Goal: Find specific page/section: Find specific page/section

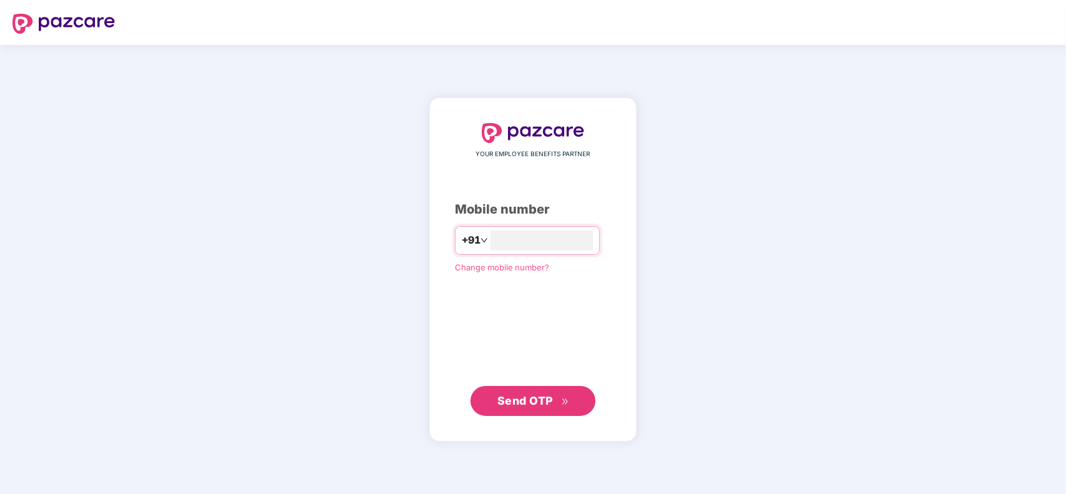
type input "**********"
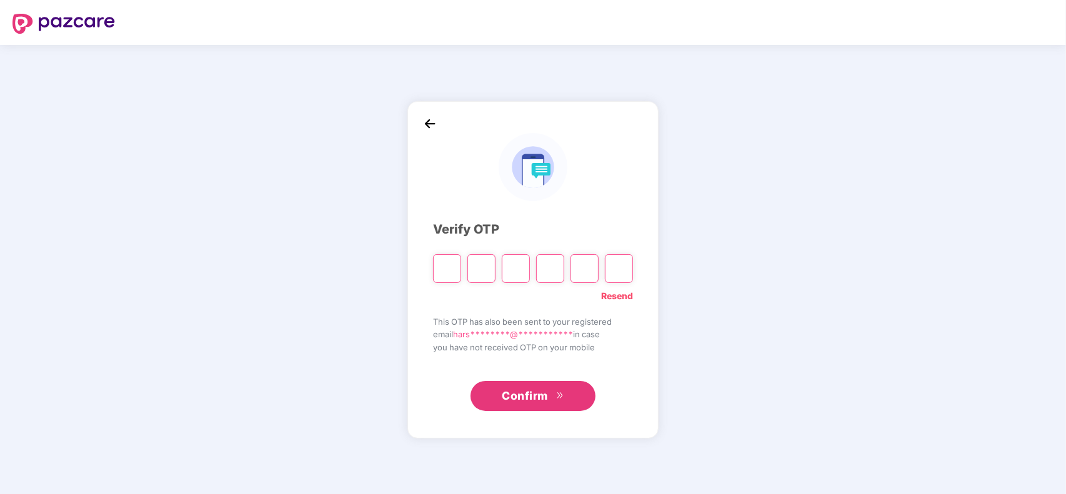
type input "*"
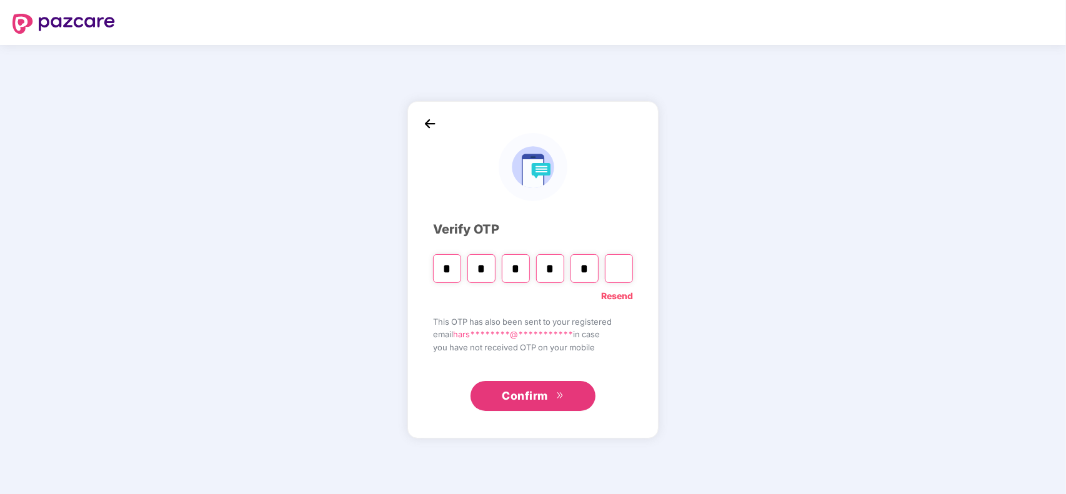
type input "*"
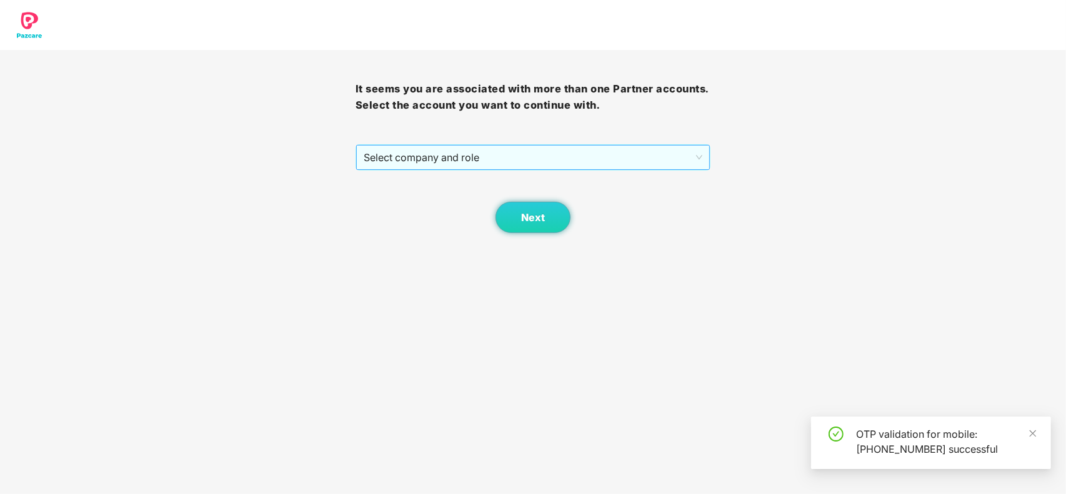
click at [629, 156] on span "Select company and role" at bounding box center [533, 158] width 339 height 24
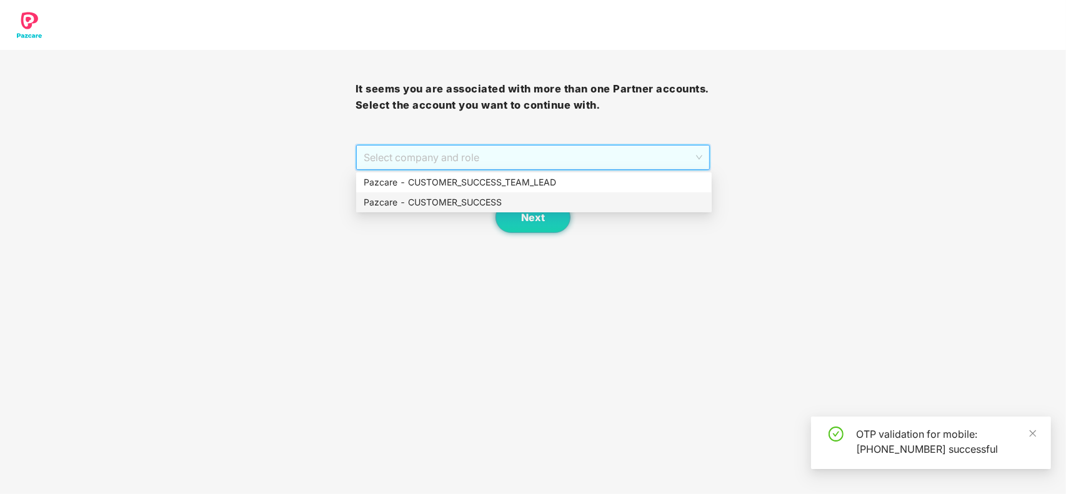
click at [513, 198] on div "Pazcare - CUSTOMER_SUCCESS" at bounding box center [534, 203] width 341 height 14
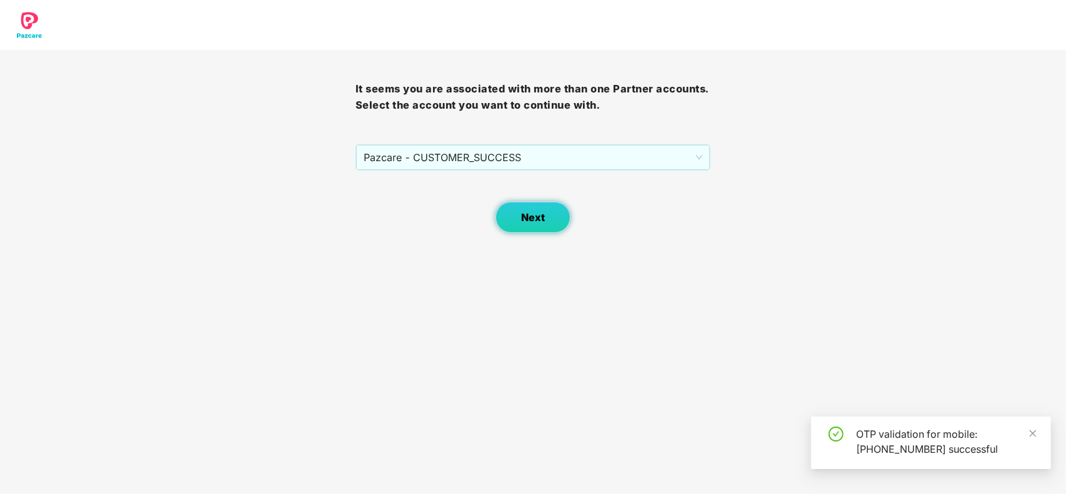
click at [517, 208] on button "Next" at bounding box center [533, 217] width 75 height 31
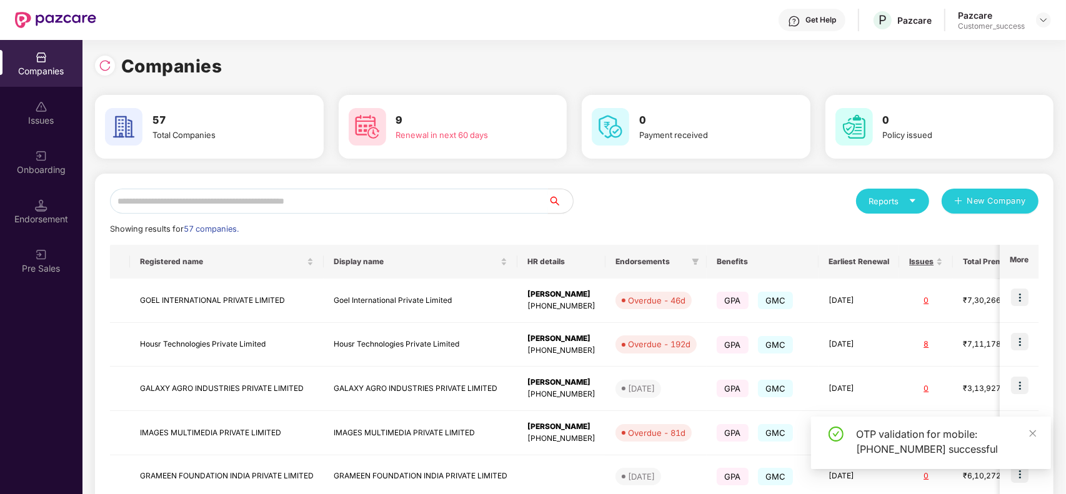
click at [383, 203] on input "text" at bounding box center [329, 201] width 438 height 25
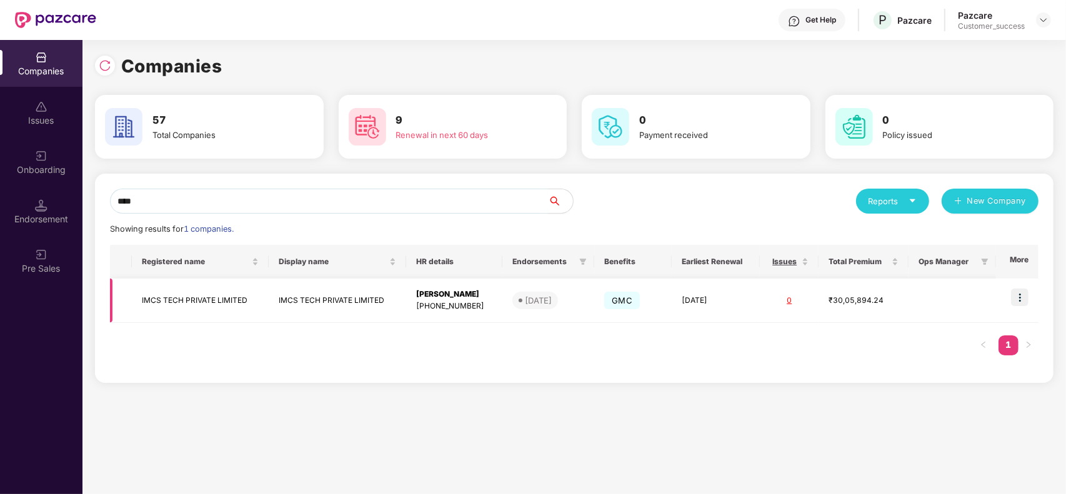
type input "****"
click at [1020, 304] on img at bounding box center [1020, 298] width 18 height 18
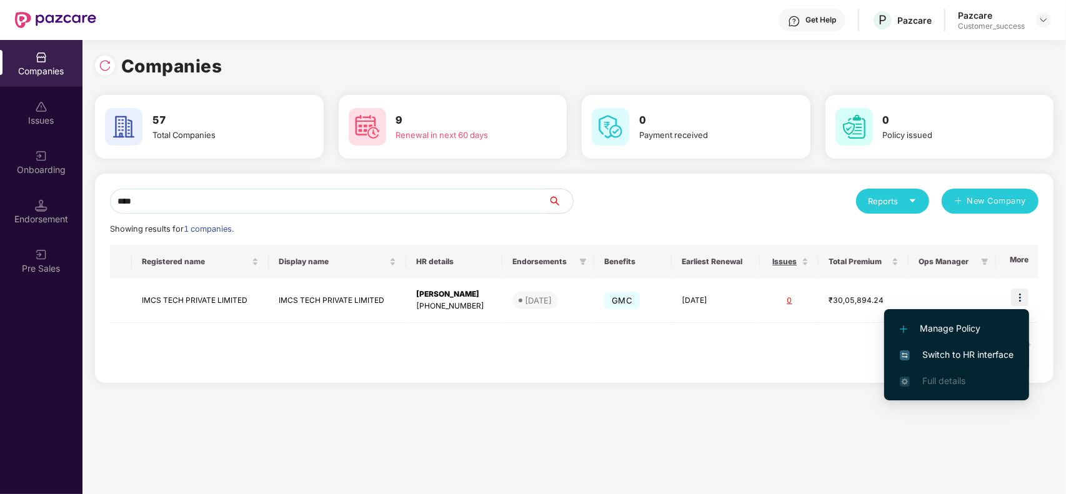
click at [978, 354] on span "Switch to HR interface" at bounding box center [957, 355] width 114 height 14
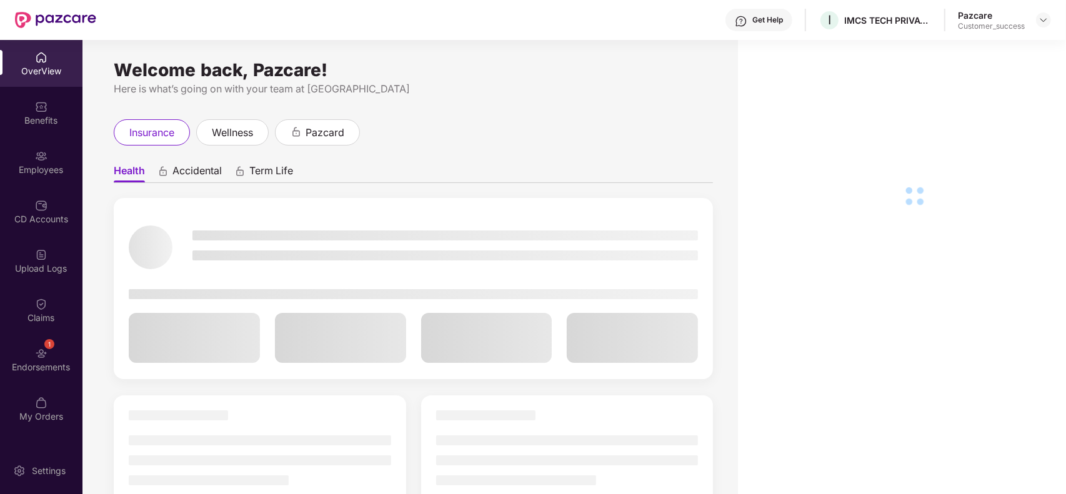
click at [11, 166] on div "Employees" at bounding box center [41, 170] width 83 height 13
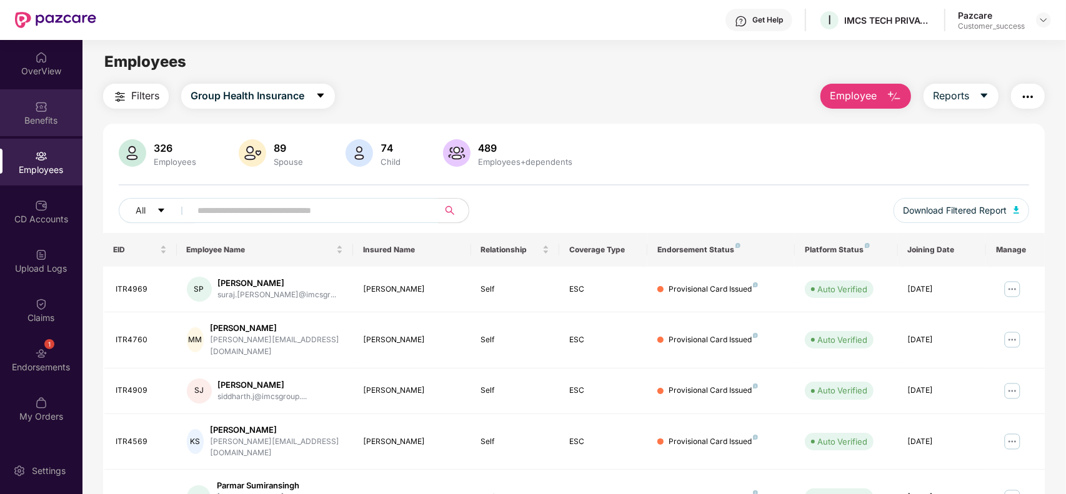
click at [33, 125] on div "Benefits" at bounding box center [41, 120] width 83 height 13
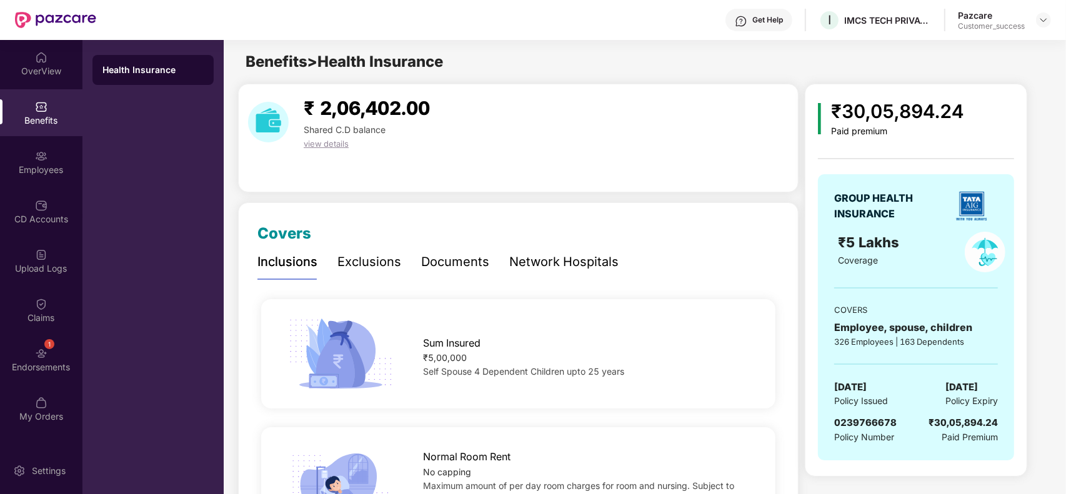
click at [1036, 23] on div at bounding box center [1043, 20] width 15 height 15
click at [1039, 23] on img at bounding box center [1044, 20] width 10 height 10
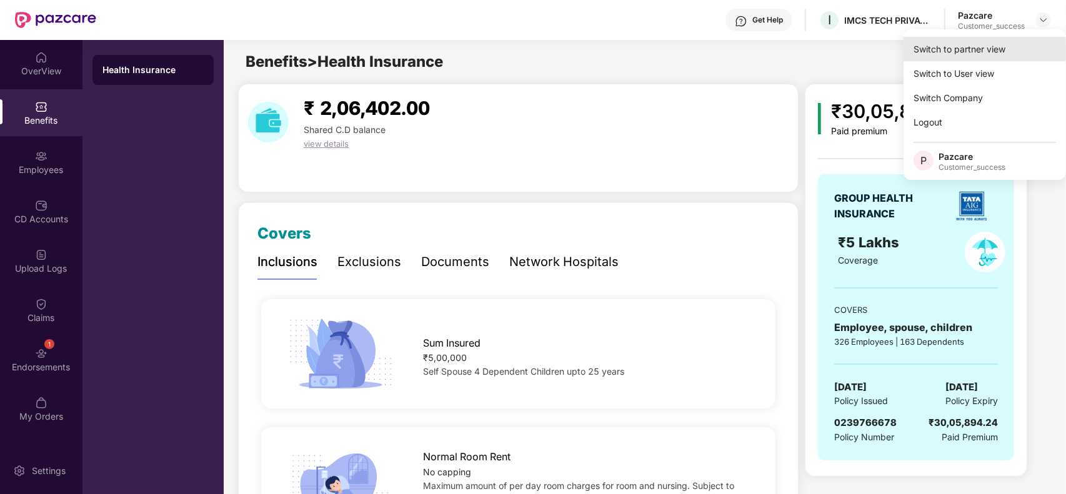
click at [994, 45] on div "Switch to partner view" at bounding box center [985, 49] width 163 height 24
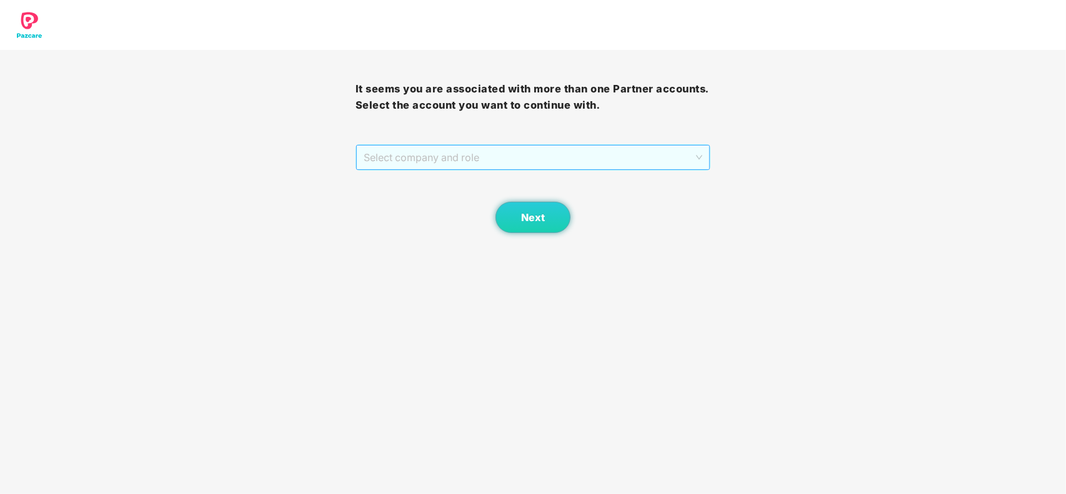
click at [432, 155] on span "Select company and role" at bounding box center [533, 158] width 339 height 24
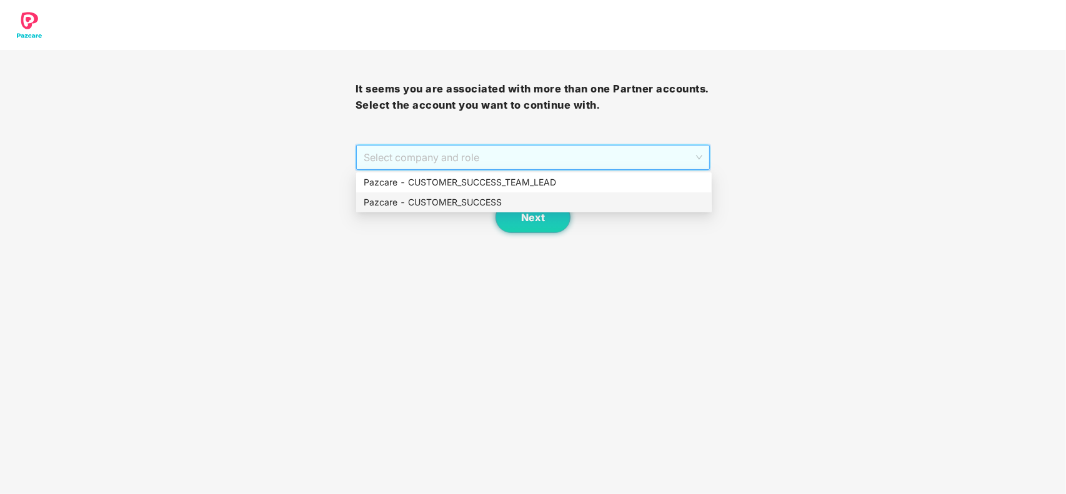
click at [388, 205] on div "Pazcare - CUSTOMER_SUCCESS" at bounding box center [534, 203] width 341 height 14
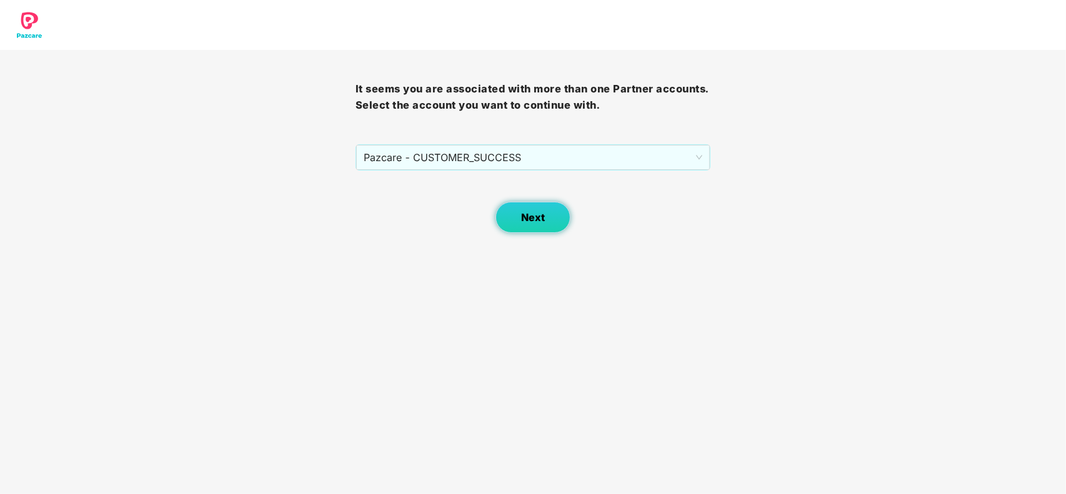
click at [551, 214] on button "Next" at bounding box center [533, 217] width 75 height 31
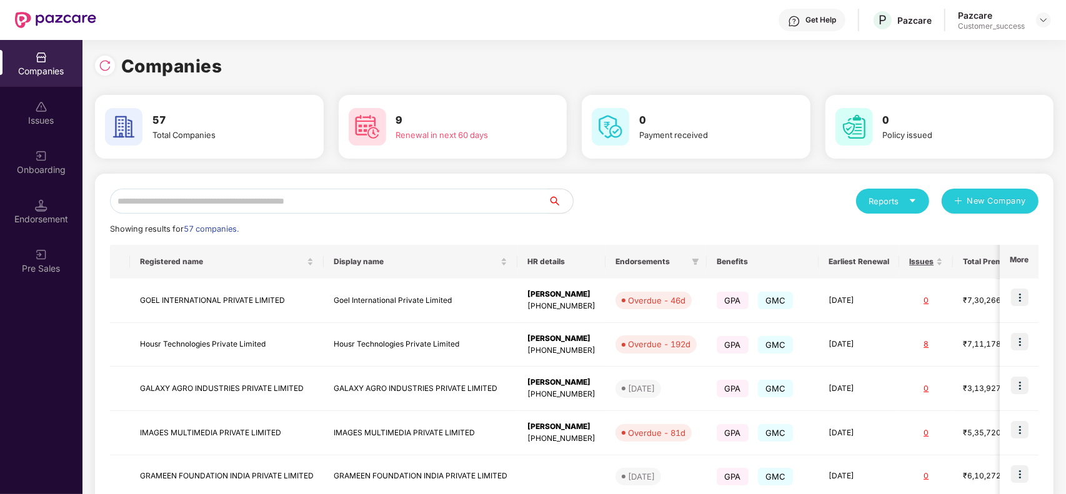
click at [269, 194] on input "text" at bounding box center [329, 201] width 438 height 25
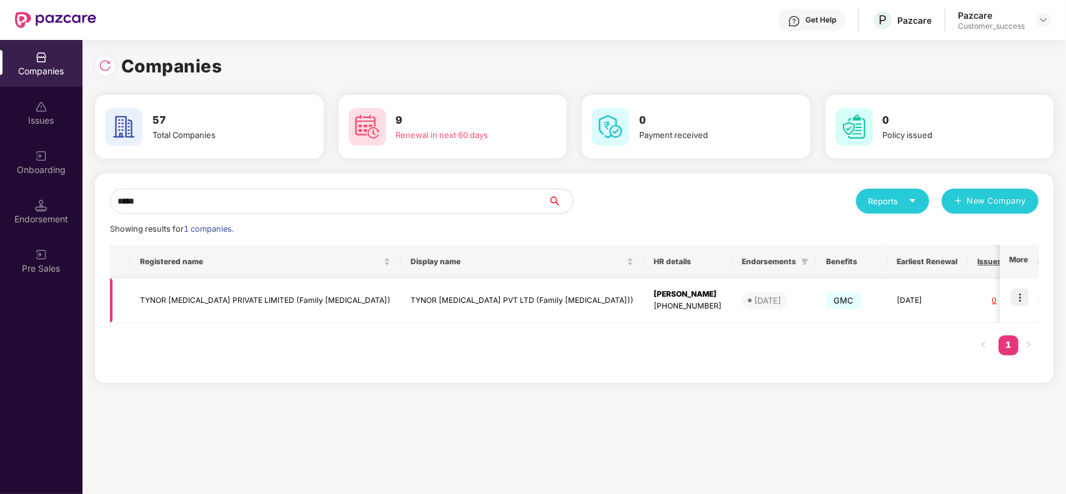
type input "*****"
click at [1023, 298] on img at bounding box center [1020, 298] width 18 height 18
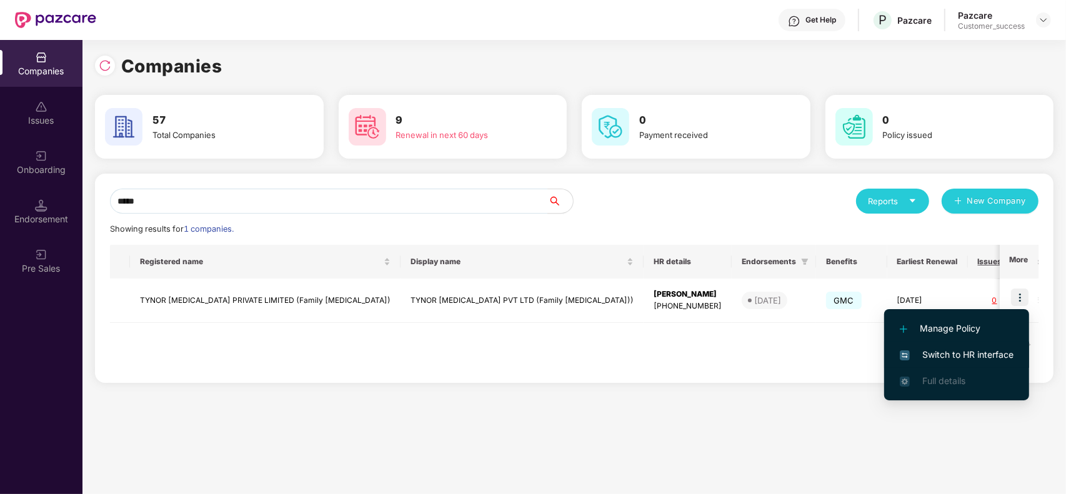
click at [967, 358] on span "Switch to HR interface" at bounding box center [957, 355] width 114 height 14
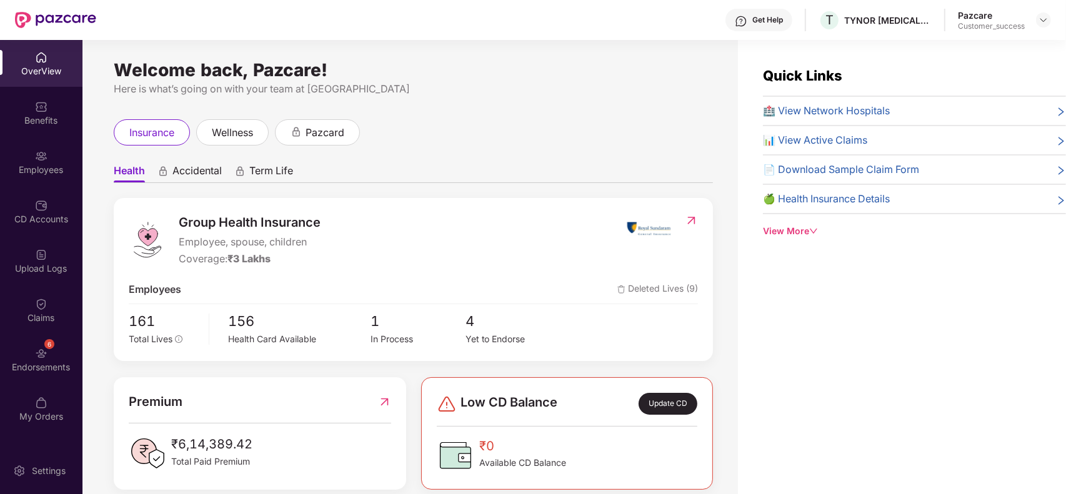
click at [41, 169] on div "Employees" at bounding box center [41, 170] width 83 height 13
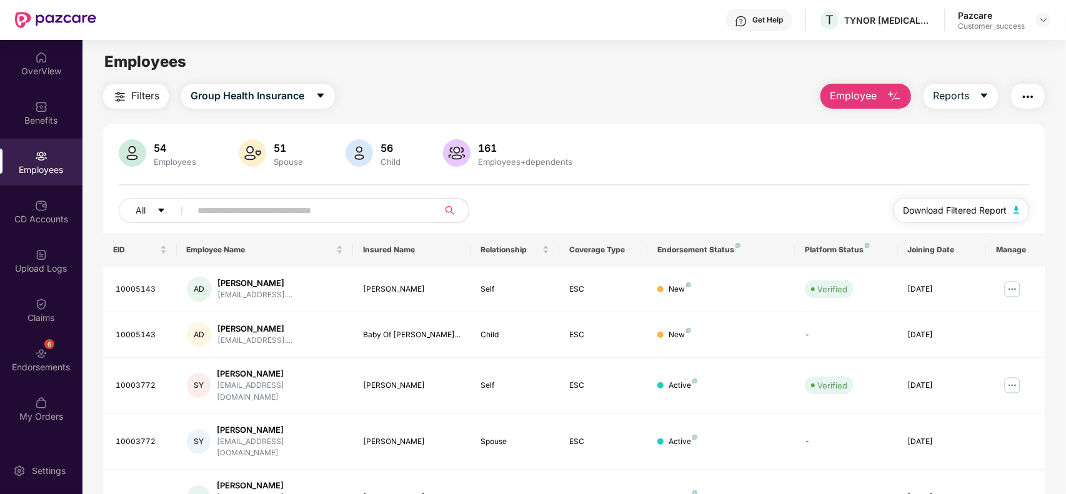
click at [976, 205] on span "Download Filtered Report" at bounding box center [956, 211] width 104 height 14
click at [635, 136] on div "54 Employees 51 Spouse 56 Child 161 Employees+dependents All Download Filtered …" at bounding box center [574, 472] width 942 height 696
click at [42, 128] on div "Benefits" at bounding box center [41, 112] width 83 height 47
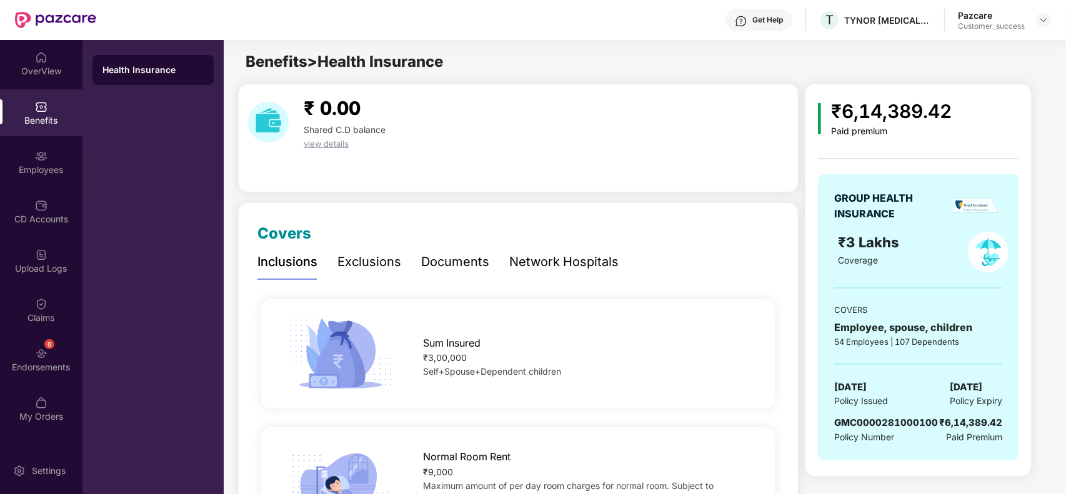
click at [453, 269] on div "Documents" at bounding box center [455, 262] width 68 height 19
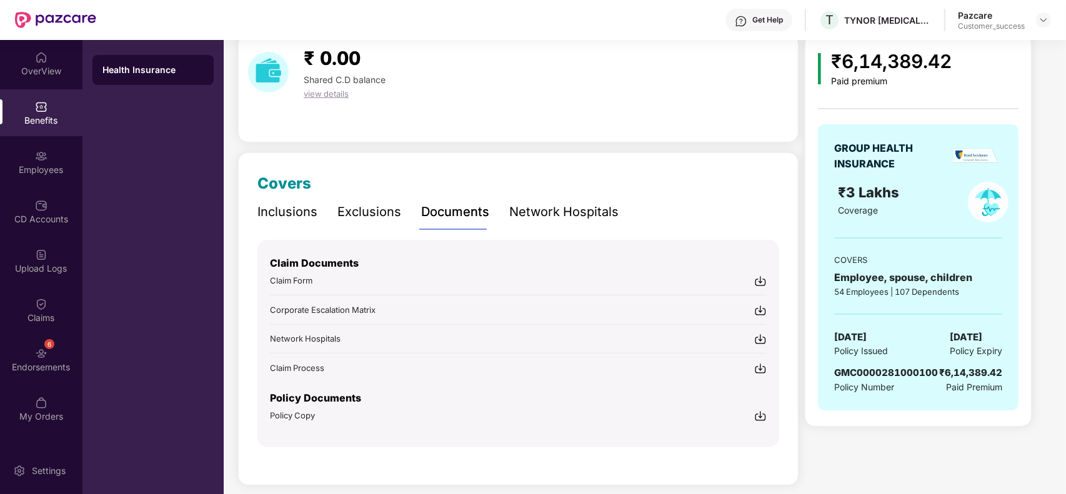
scroll to position [51, 0]
click at [760, 414] on img at bounding box center [761, 415] width 13 height 13
click at [279, 211] on div "Inclusions" at bounding box center [288, 211] width 60 height 19
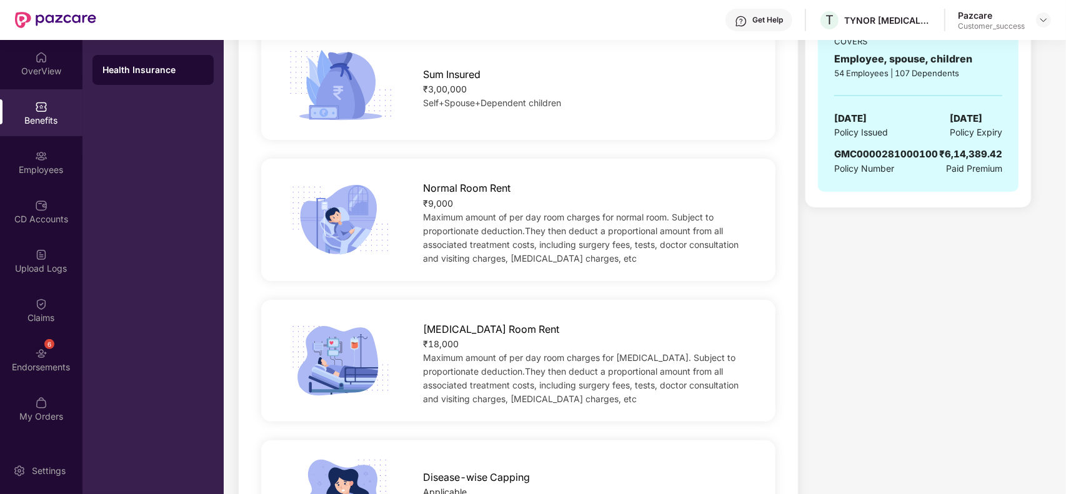
scroll to position [0, 0]
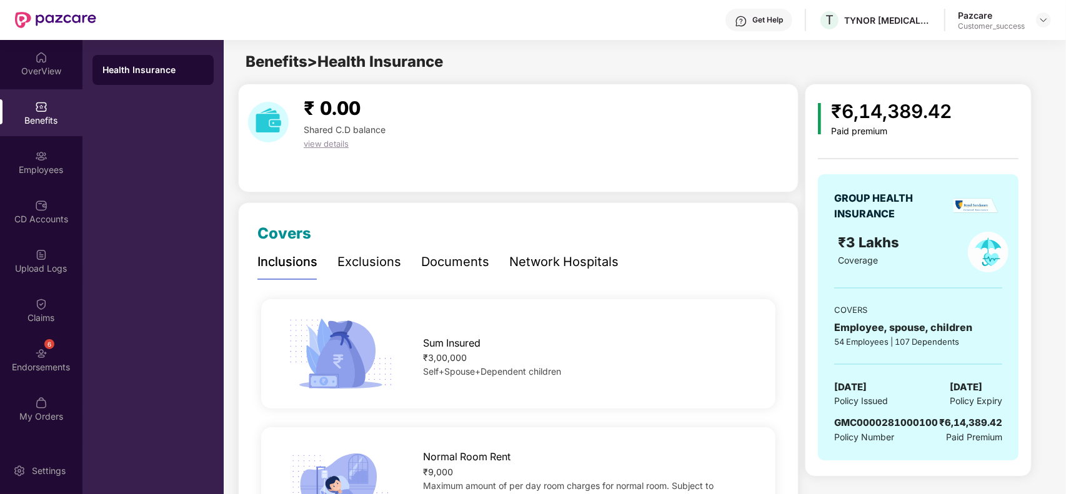
click at [1045, 29] on div "Pazcare Customer_success" at bounding box center [1004, 20] width 93 height 22
click at [1041, 26] on div at bounding box center [1043, 20] width 15 height 15
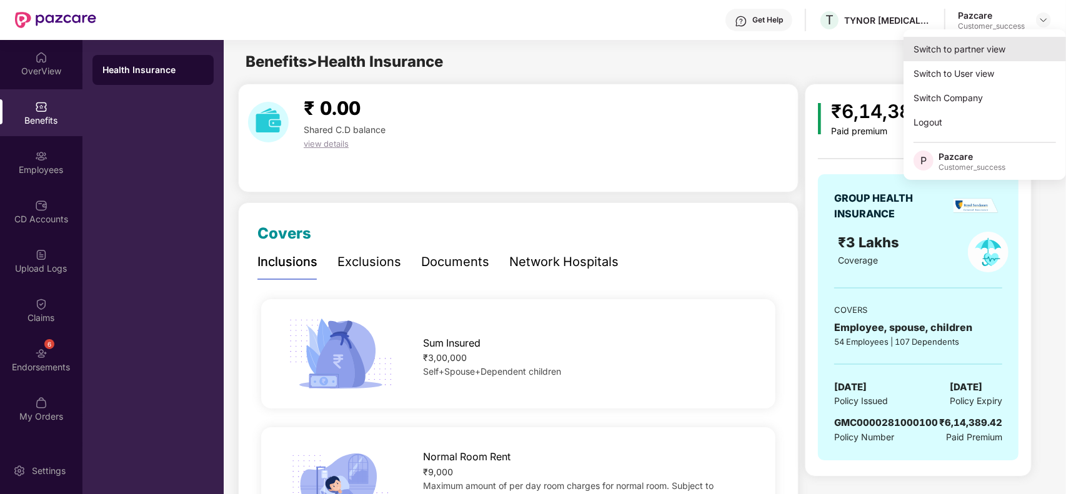
click at [1008, 53] on div "Switch to partner view" at bounding box center [985, 49] width 163 height 24
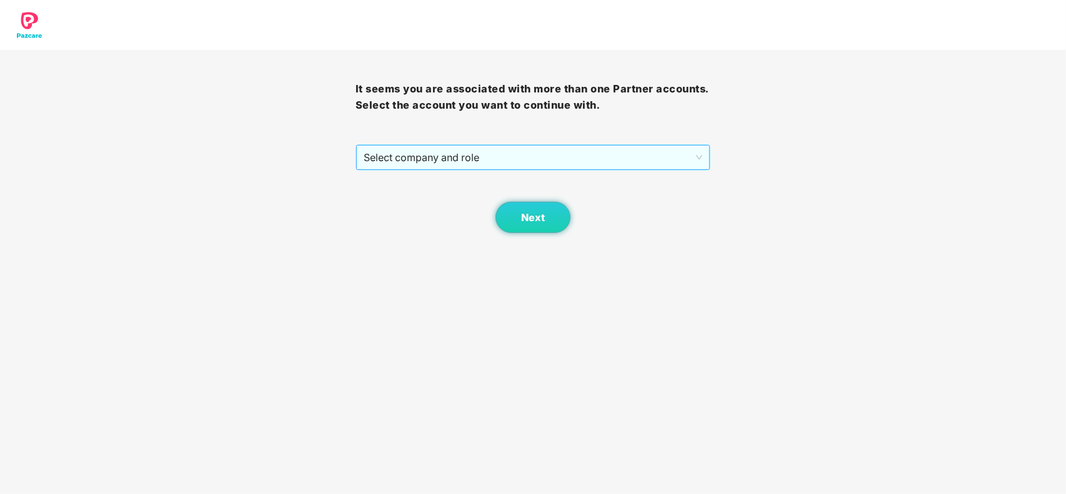
click at [639, 166] on span "Select company and role" at bounding box center [533, 158] width 339 height 24
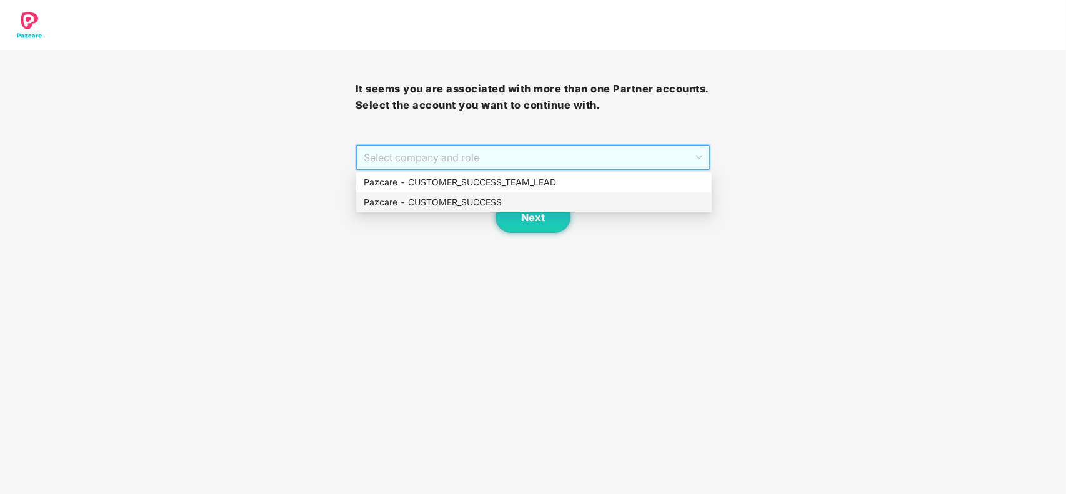
click at [517, 205] on div "Pazcare - CUSTOMER_SUCCESS" at bounding box center [534, 203] width 341 height 14
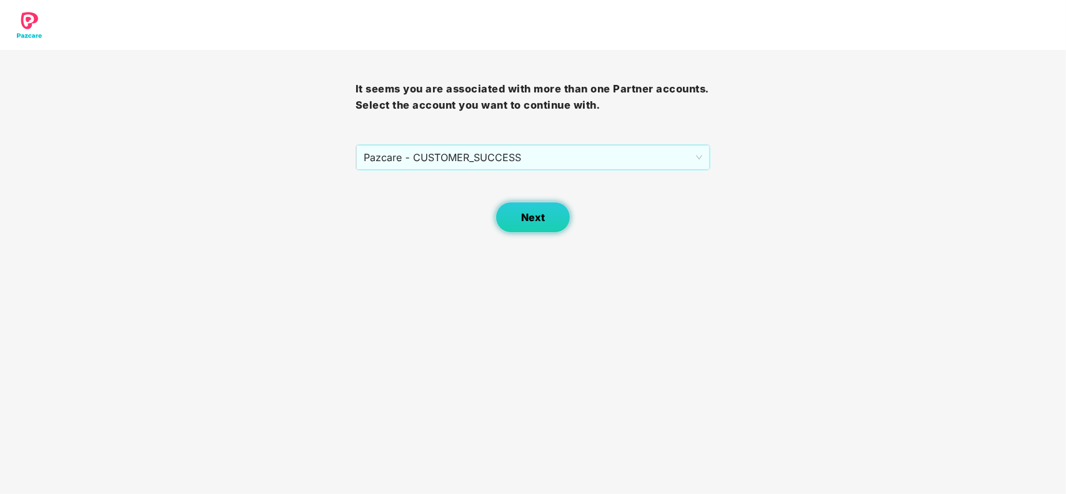
click at [520, 214] on button "Next" at bounding box center [533, 217] width 75 height 31
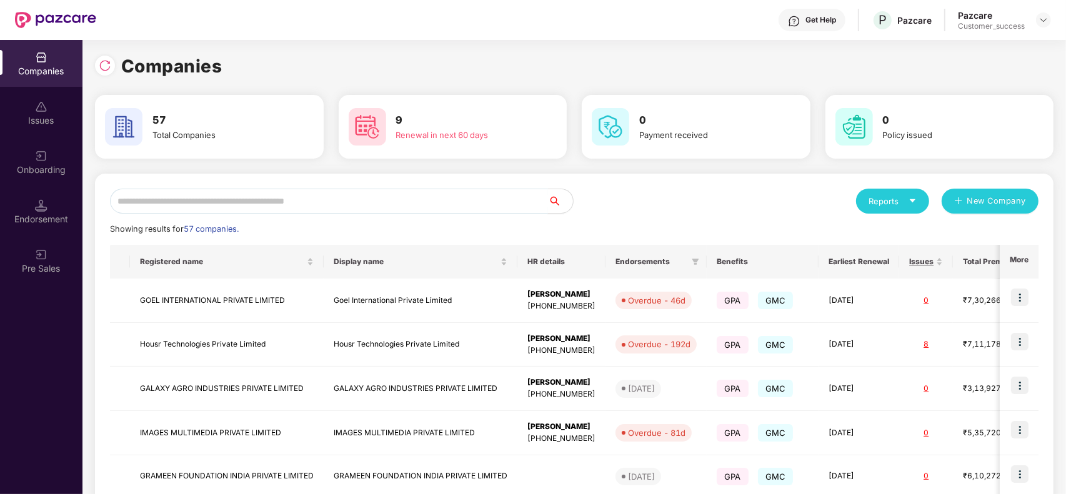
click at [400, 201] on input "text" at bounding box center [329, 201] width 438 height 25
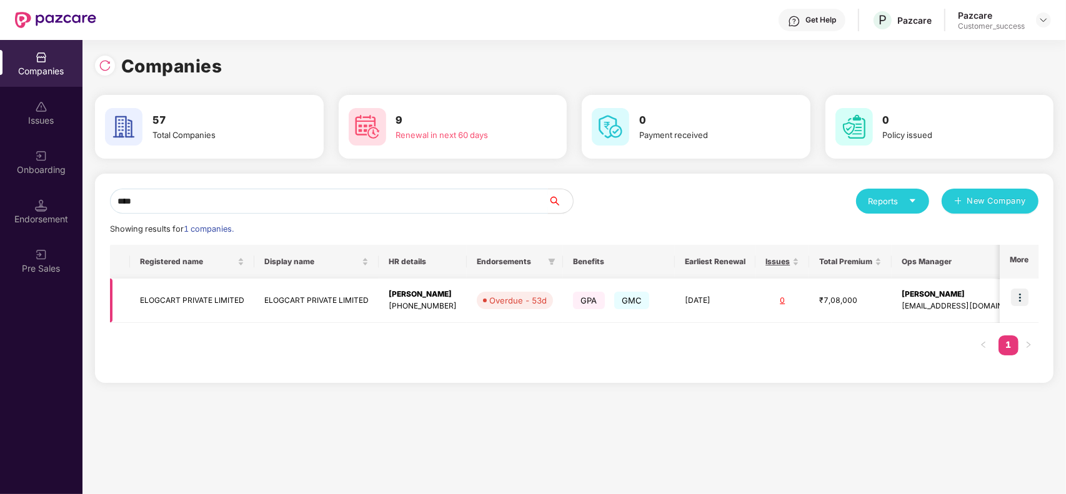
type input "****"
click at [302, 298] on td "ELOGCART PRIVATE LIMITED" at bounding box center [316, 301] width 124 height 44
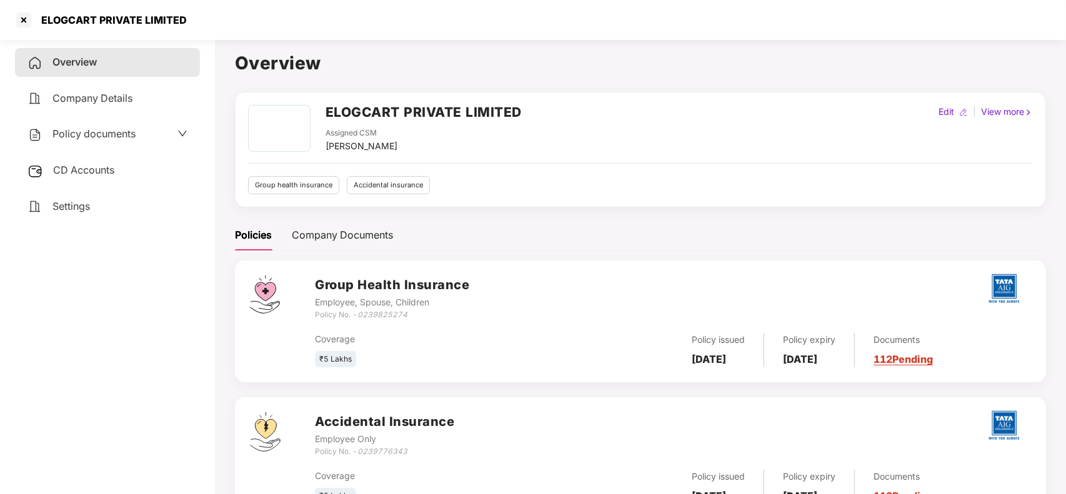
click at [910, 358] on link "112 Pending" at bounding box center [903, 359] width 59 height 13
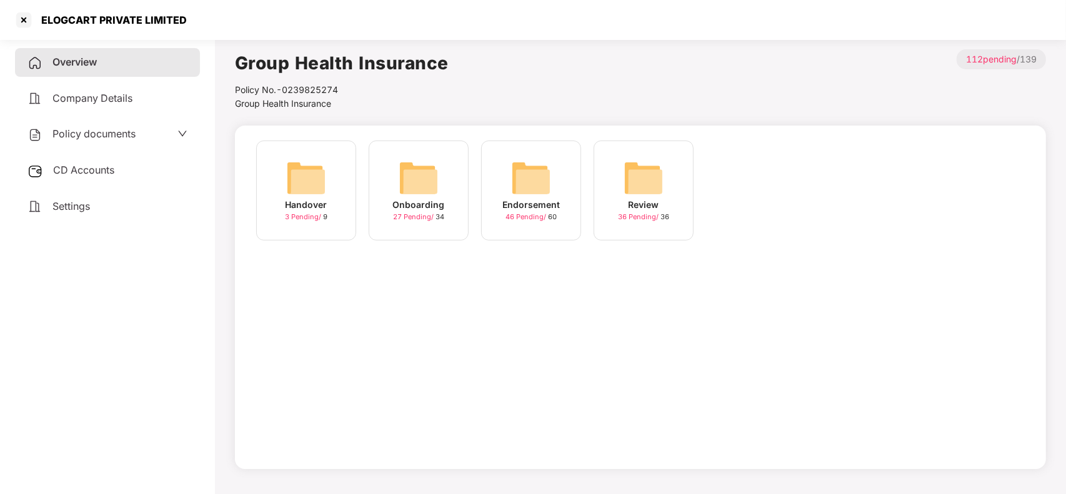
click at [401, 144] on div "Onboarding 27 Pending / 34" at bounding box center [419, 191] width 100 height 100
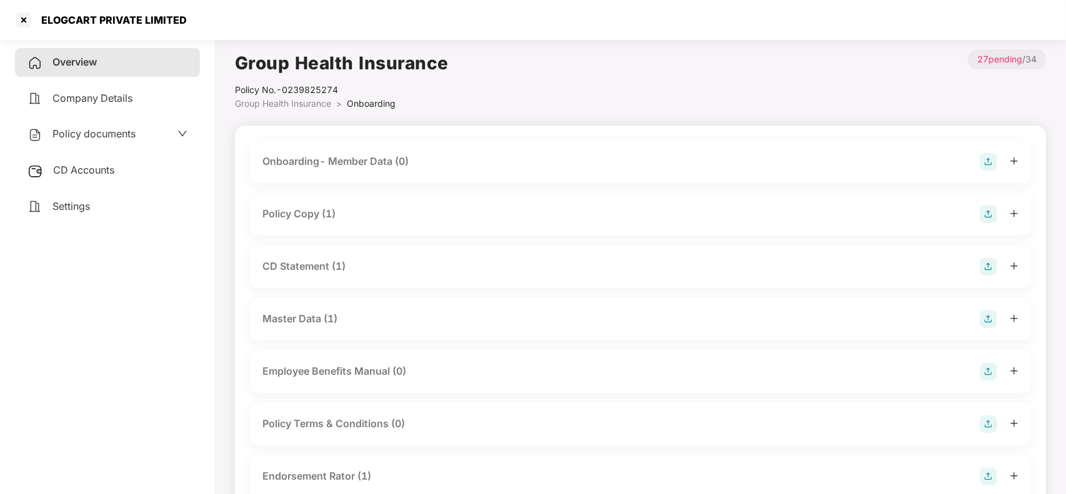
click at [343, 207] on div "Policy Copy (1)" at bounding box center [641, 215] width 756 height 18
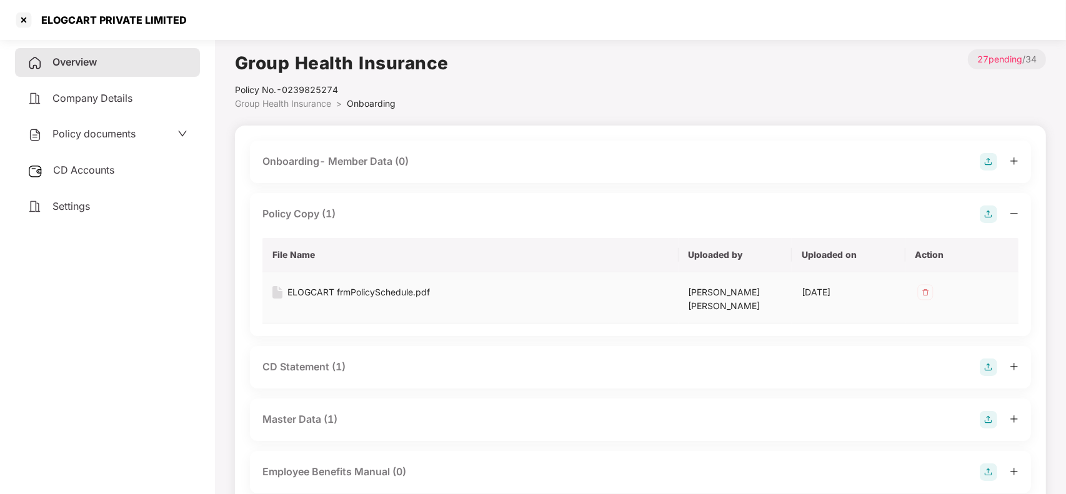
click at [326, 292] on div "ELOGCART frmPolicySchedule.pdf" at bounding box center [359, 293] width 143 height 14
click at [128, 66] on div "Overview" at bounding box center [107, 62] width 185 height 29
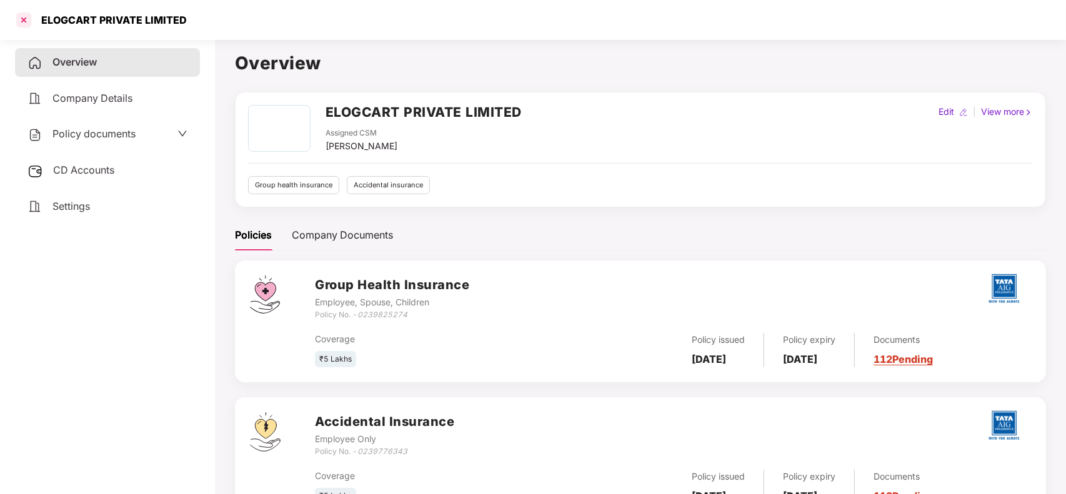
click at [17, 16] on div at bounding box center [24, 20] width 20 height 20
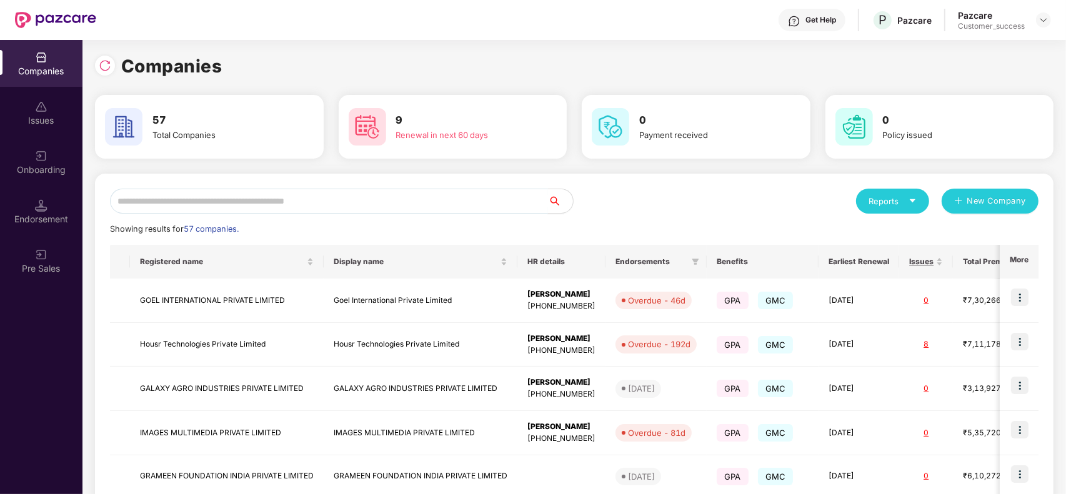
click at [323, 195] on input "text" at bounding box center [329, 201] width 438 height 25
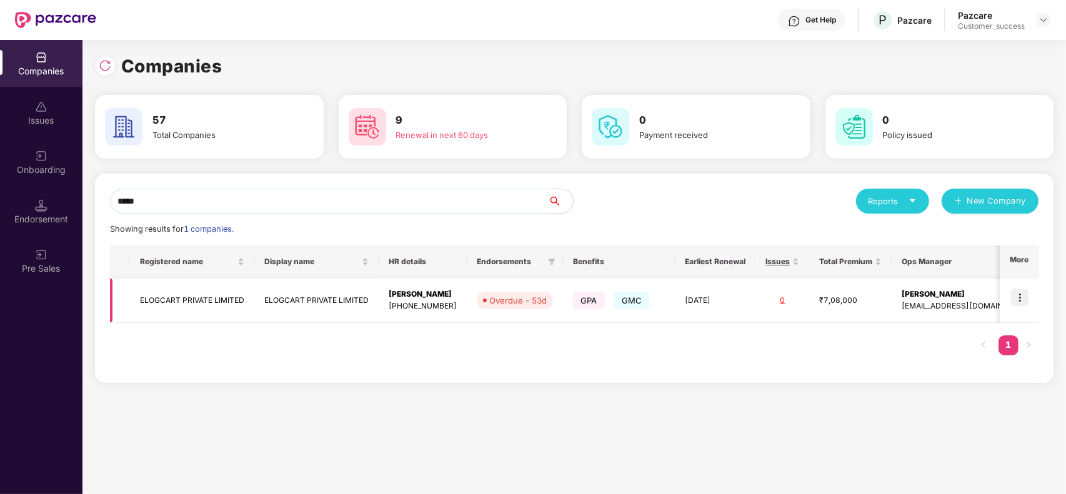
type input "*****"
click at [1021, 289] on img at bounding box center [1020, 298] width 18 height 18
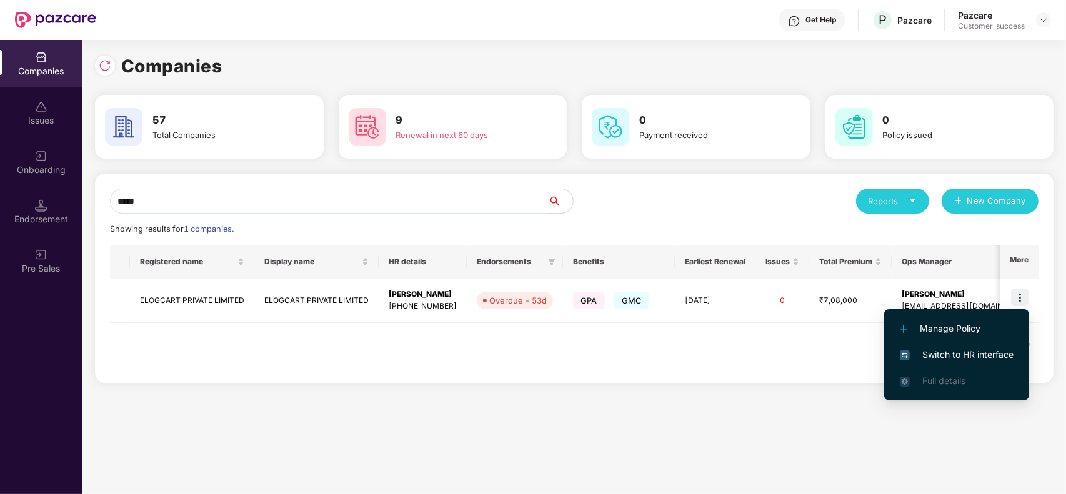
click at [978, 351] on span "Switch to HR interface" at bounding box center [957, 355] width 114 height 14
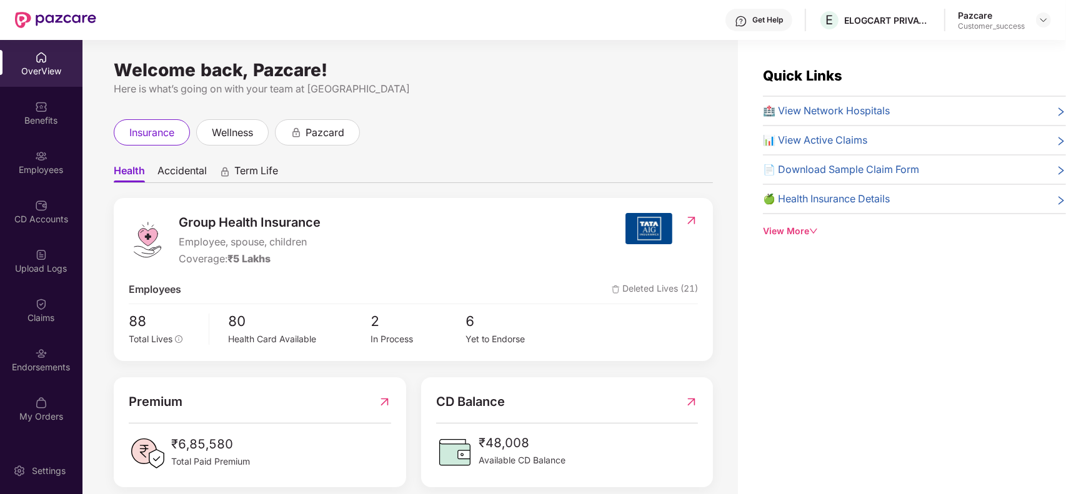
click at [25, 168] on div "Employees" at bounding box center [41, 170] width 83 height 13
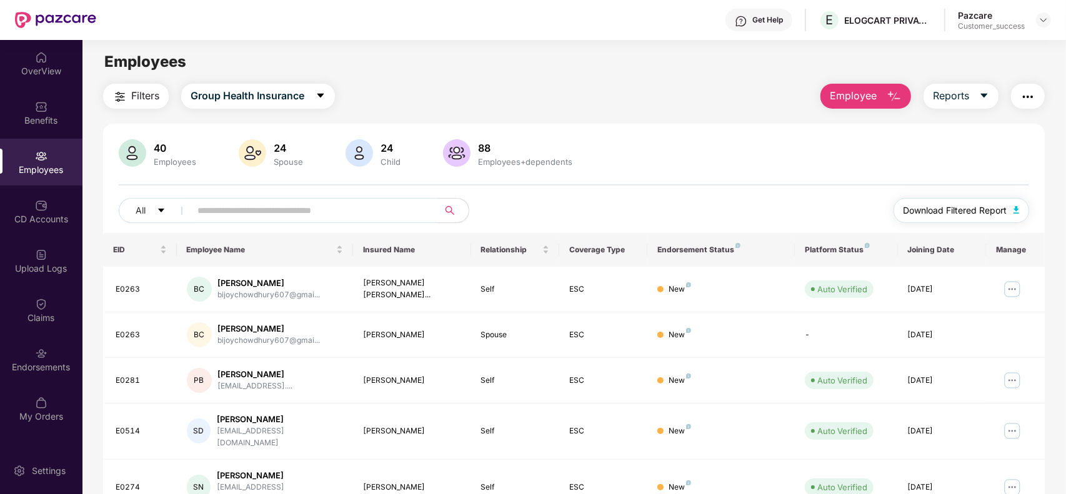
click at [968, 207] on span "Download Filtered Report" at bounding box center [956, 211] width 104 height 14
click at [51, 104] on div "Benefits" at bounding box center [41, 112] width 83 height 47
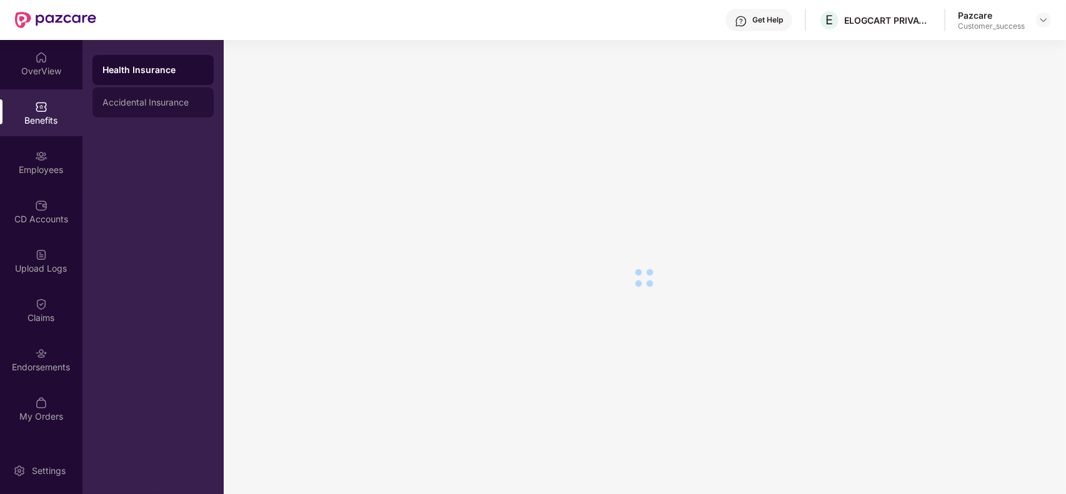
click at [171, 100] on div "Accidental Insurance" at bounding box center [153, 103] width 101 height 10
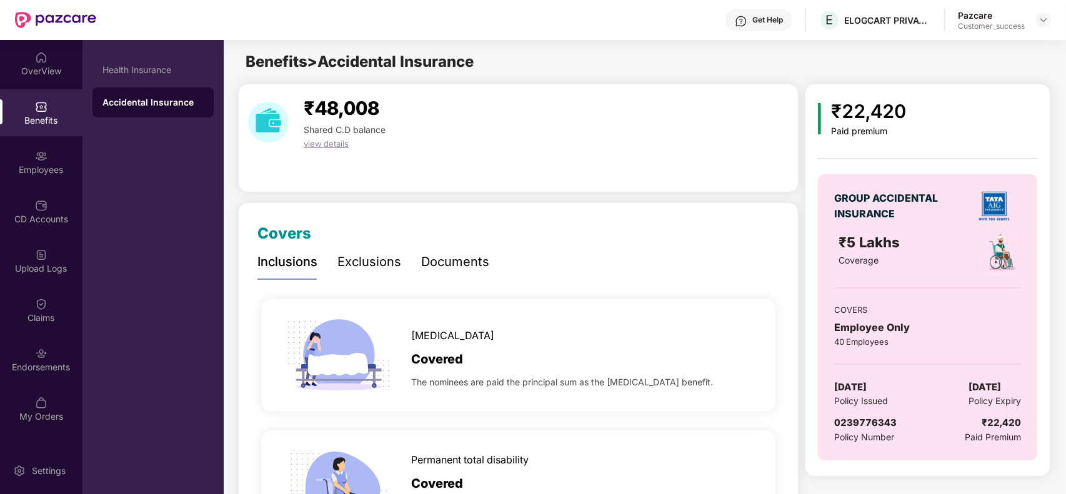
click at [421, 256] on div "Documents" at bounding box center [455, 262] width 68 height 19
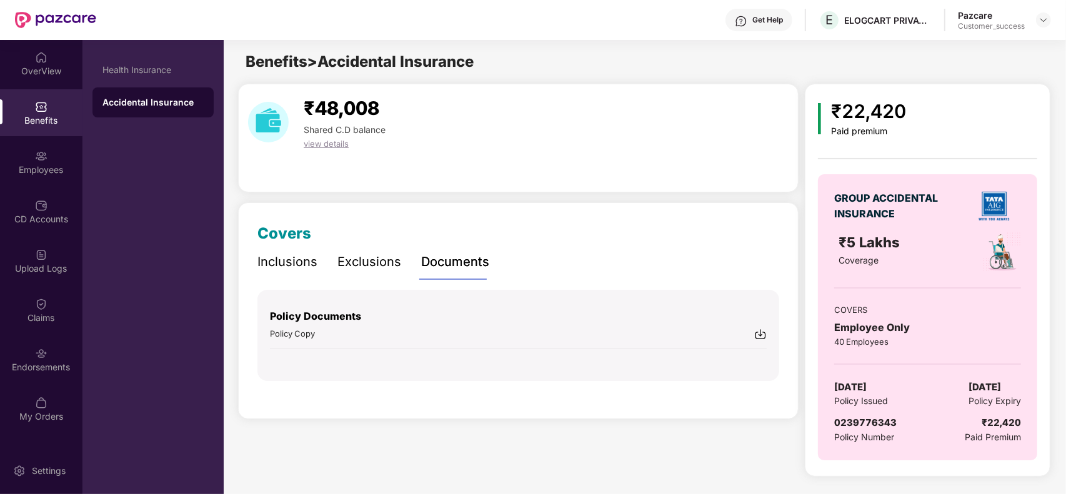
click at [760, 331] on img at bounding box center [761, 334] width 13 height 13
click at [1051, 16] on div at bounding box center [1043, 20] width 15 height 15
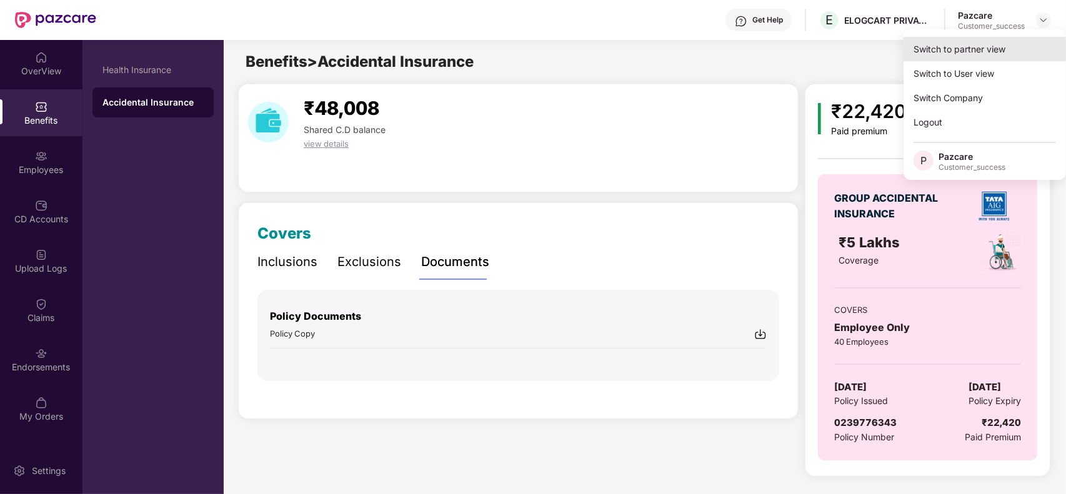
click at [985, 49] on div "Switch to partner view" at bounding box center [985, 49] width 163 height 24
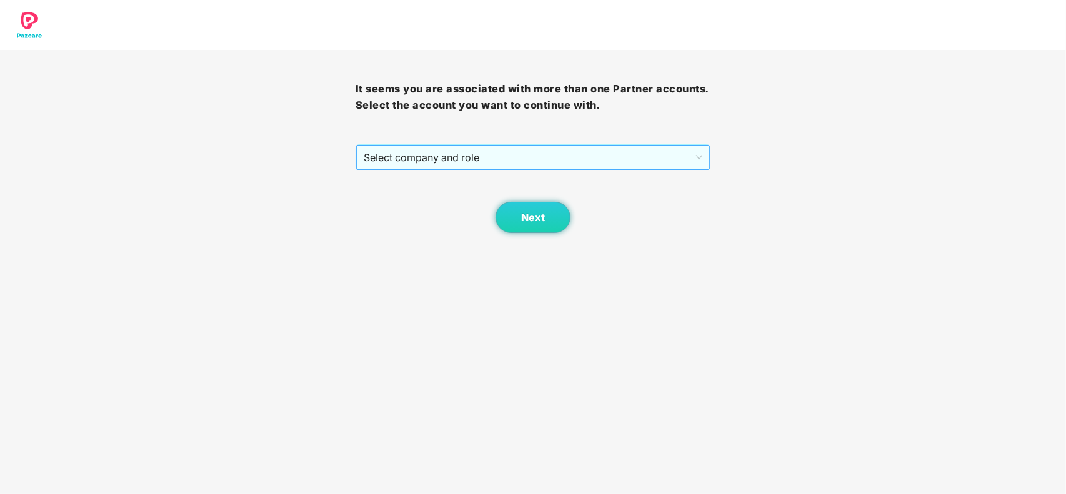
click at [539, 154] on span "Select company and role" at bounding box center [533, 158] width 339 height 24
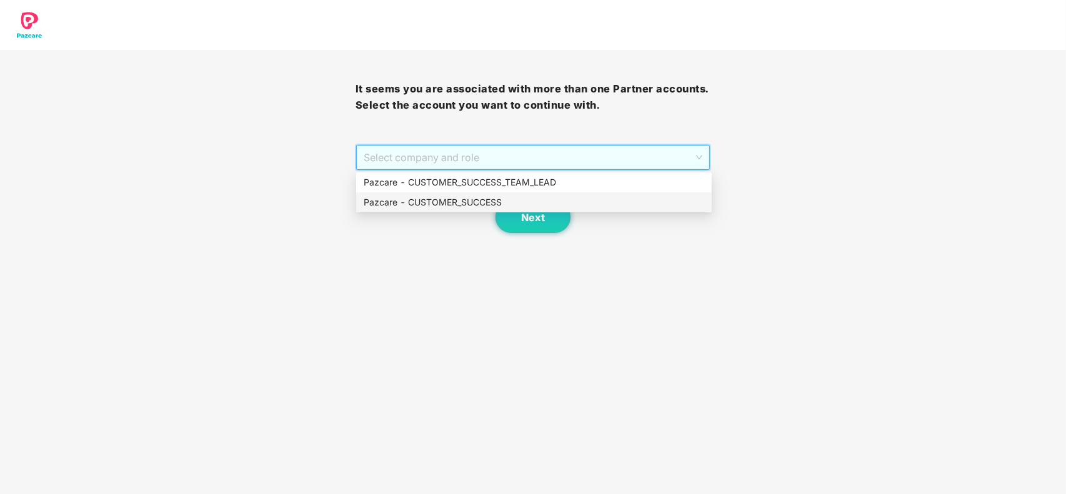
click at [427, 198] on div "Pazcare - CUSTOMER_SUCCESS" at bounding box center [534, 203] width 341 height 14
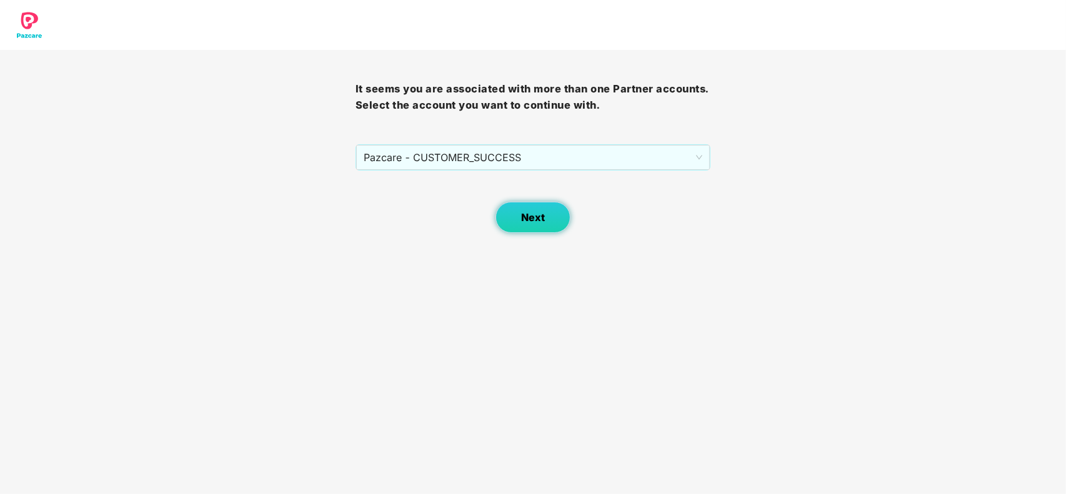
click at [503, 216] on button "Next" at bounding box center [533, 217] width 75 height 31
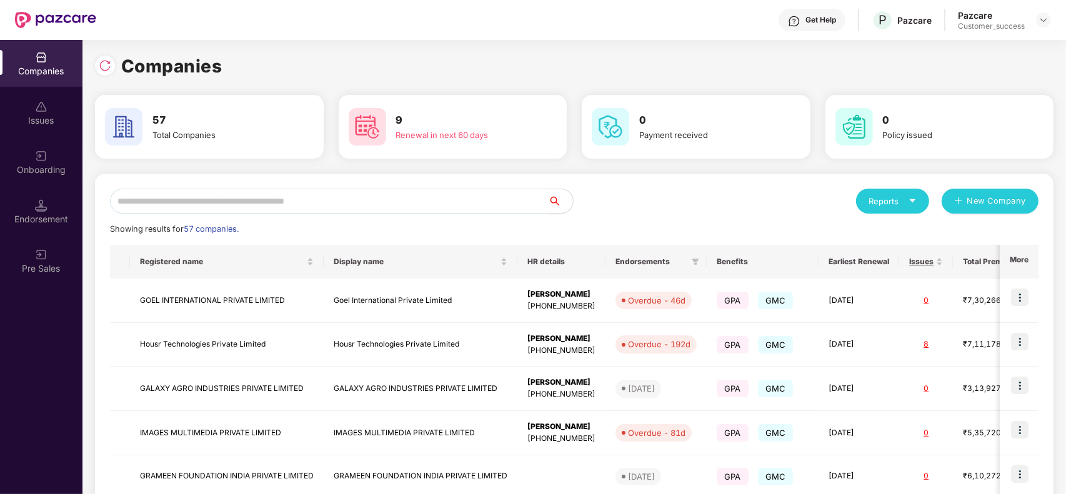
click at [321, 195] on input "text" at bounding box center [329, 201] width 438 height 25
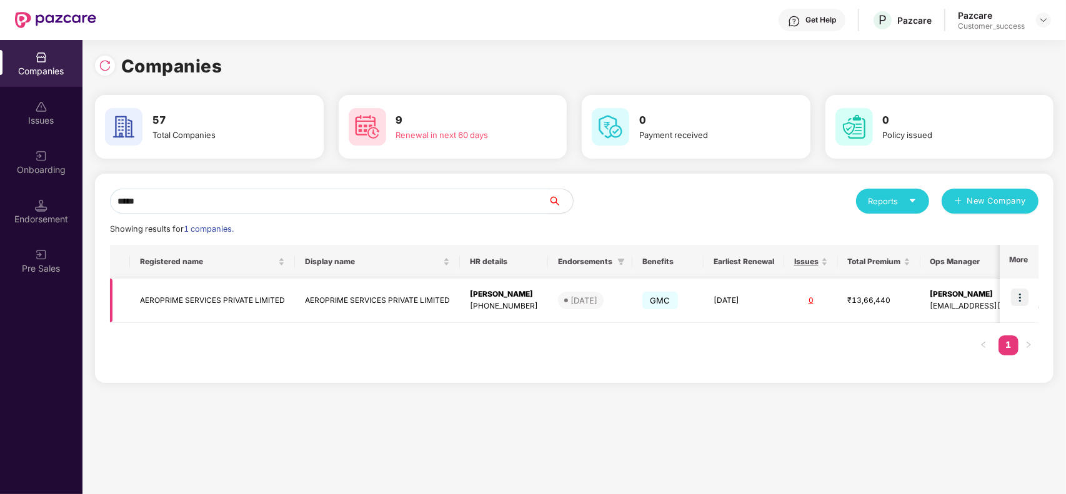
type input "*****"
click at [335, 294] on td "AEROPRIME SERVICES PRIVATE LIMITED" at bounding box center [377, 301] width 165 height 44
